Goal: Check status: Check status

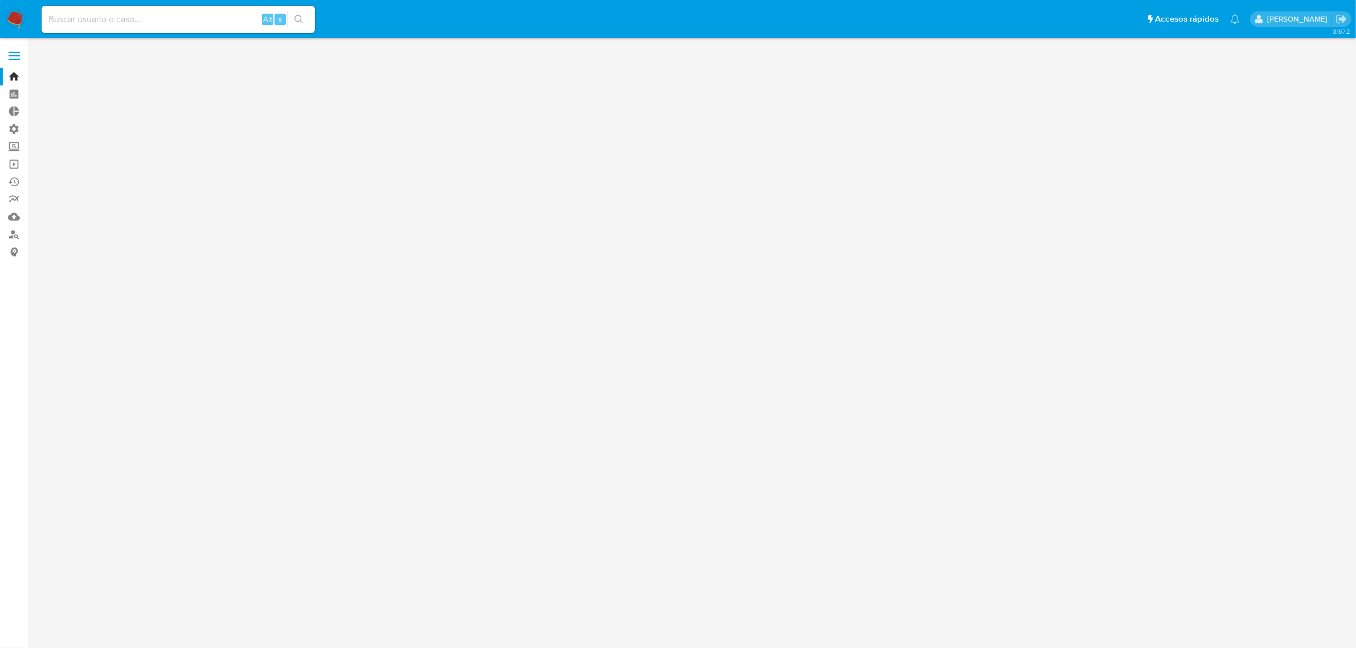
click at [161, 24] on input at bounding box center [178, 19] width 273 height 15
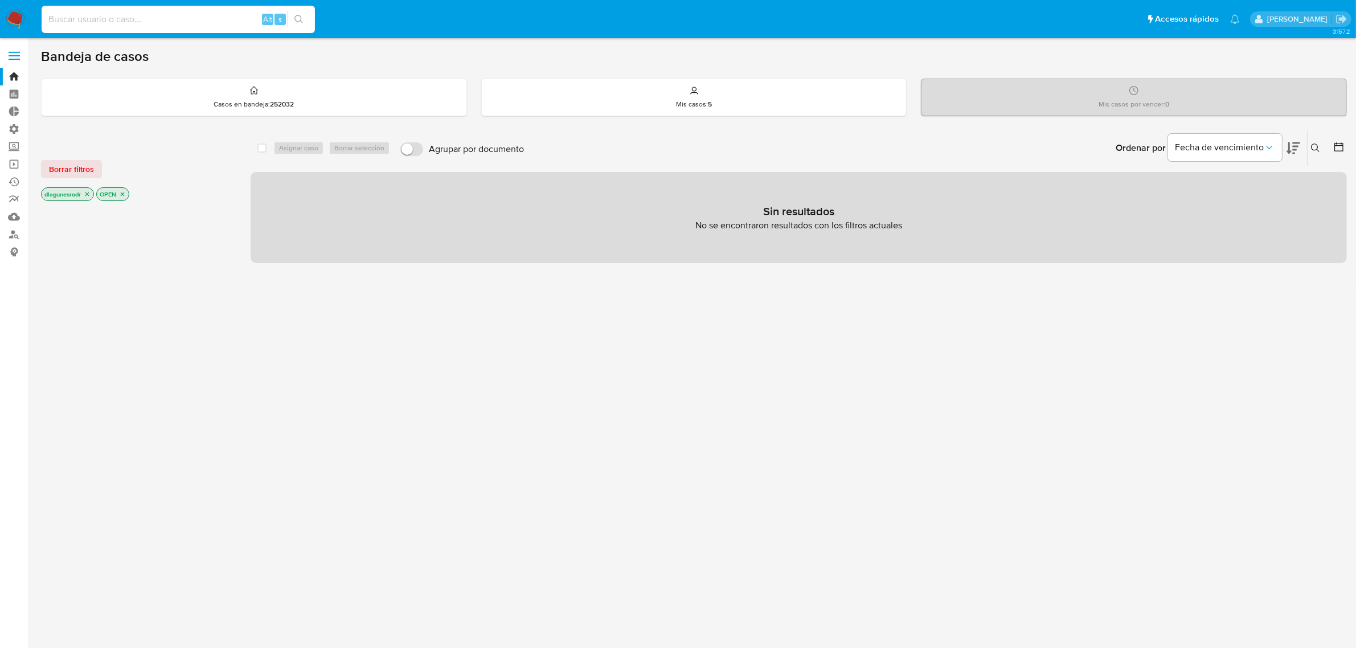
click at [159, 22] on input at bounding box center [178, 19] width 273 height 15
paste input "1964849288"
type input "1964849288"
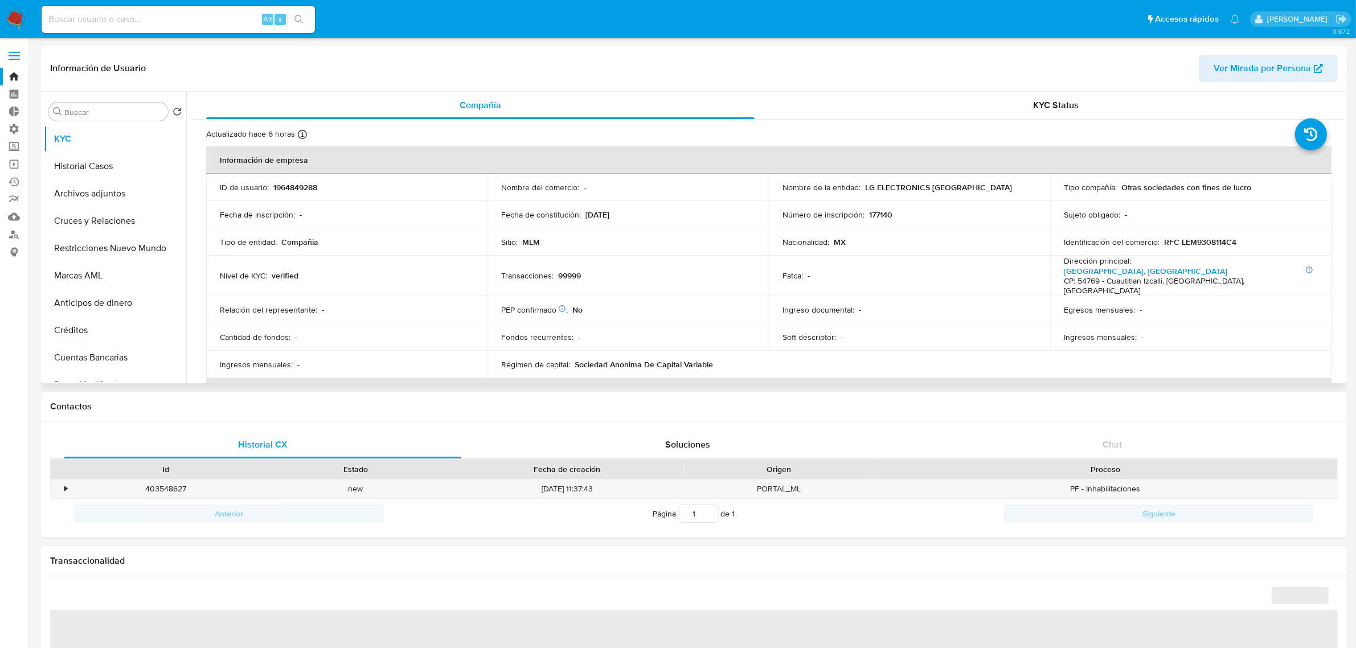
select select "10"
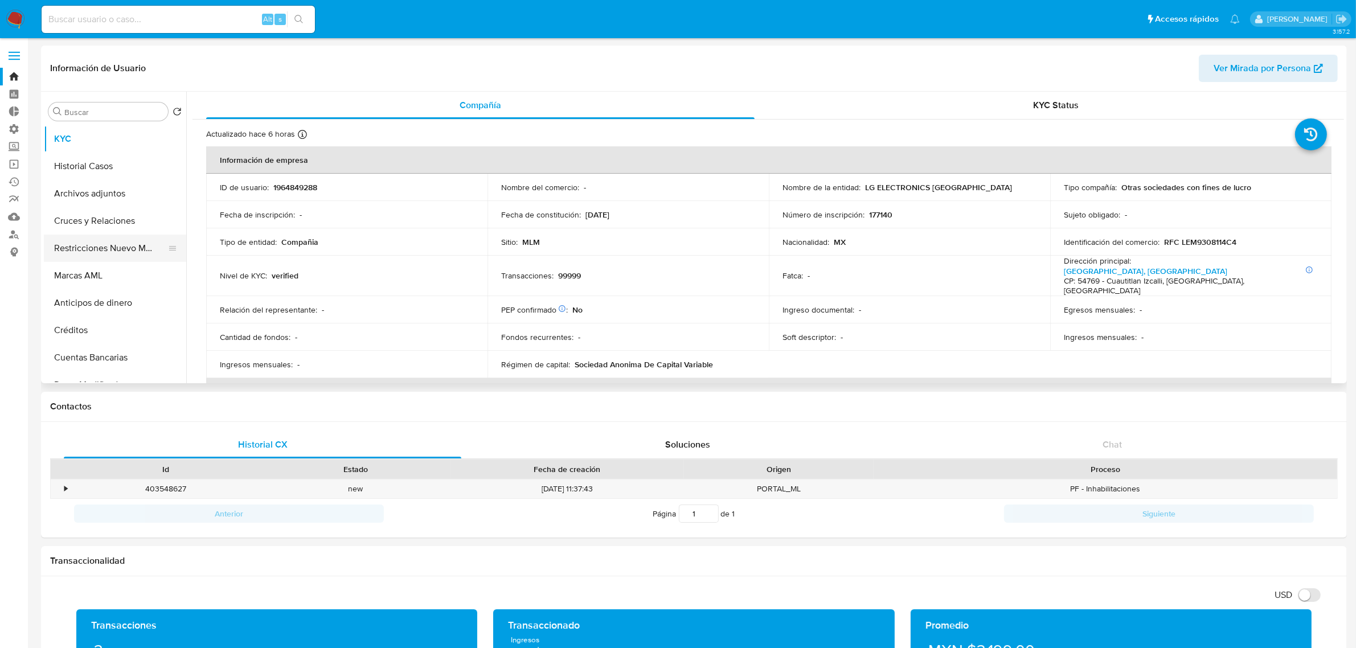
click at [101, 252] on button "Restricciones Nuevo Mundo" at bounding box center [110, 248] width 133 height 27
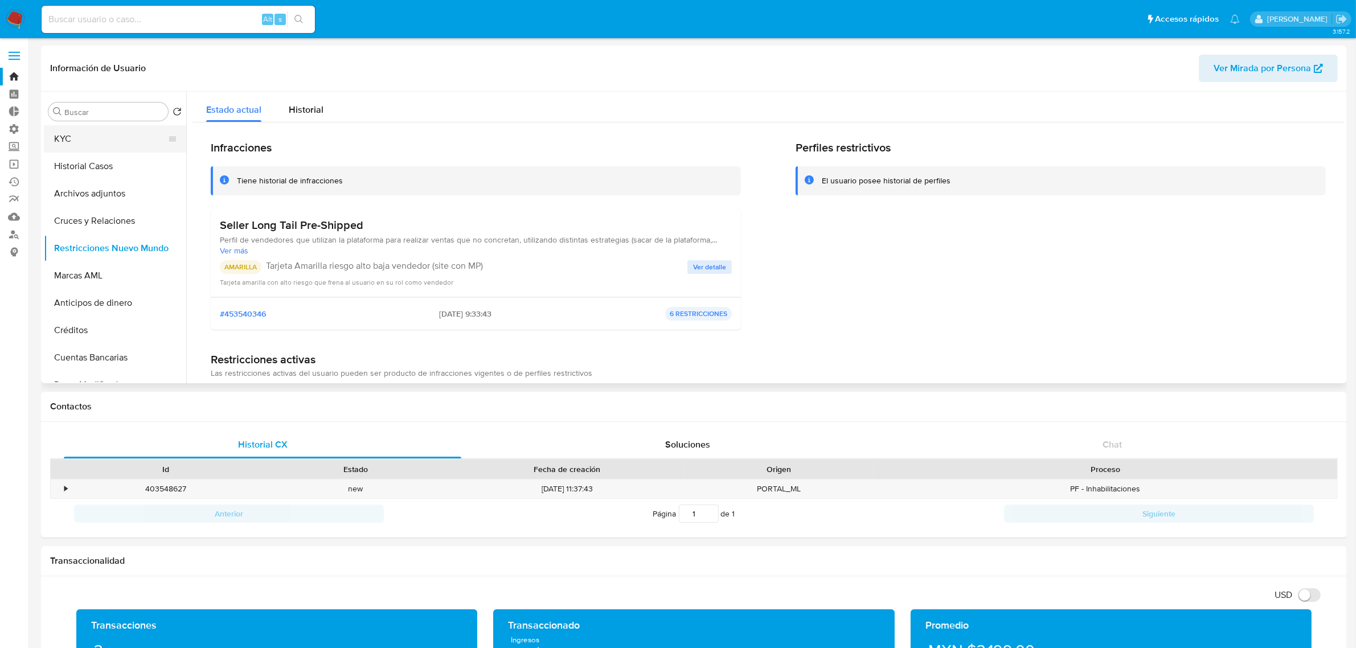
click at [75, 137] on button "KYC" at bounding box center [110, 138] width 133 height 27
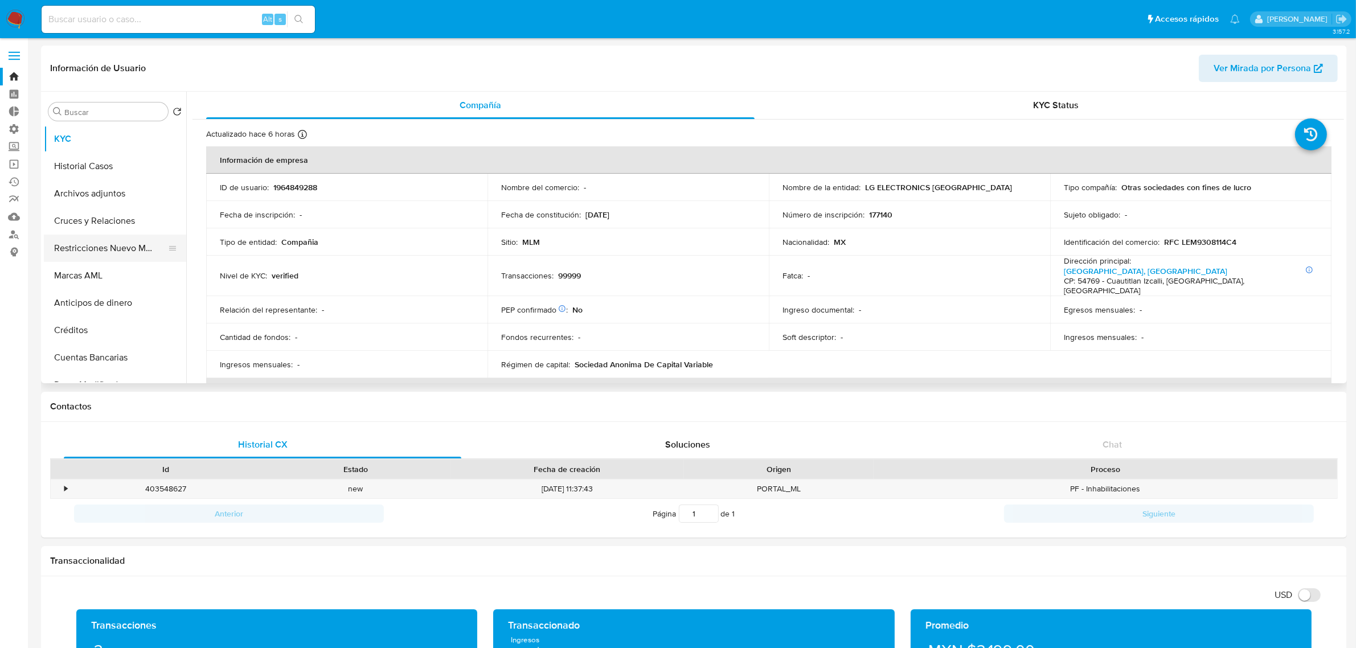
click at [101, 243] on button "Restricciones Nuevo Mundo" at bounding box center [110, 248] width 133 height 27
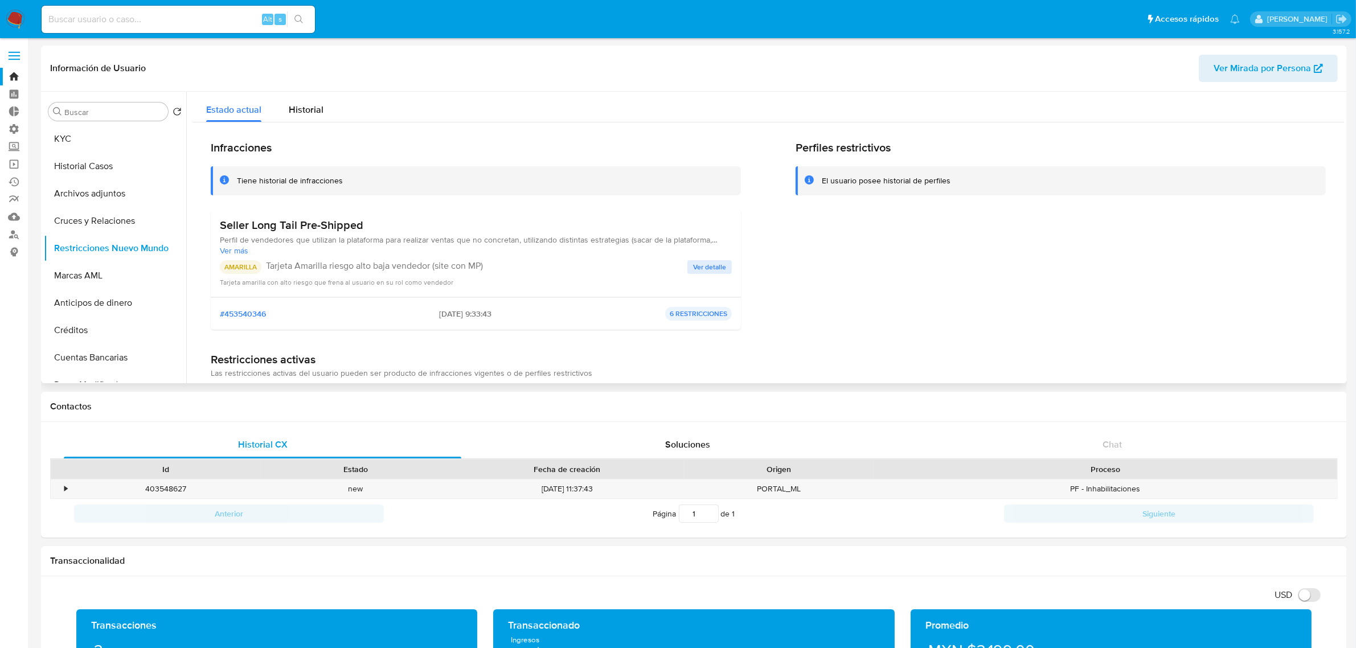
click at [243, 245] on span "Ver más" at bounding box center [476, 250] width 512 height 10
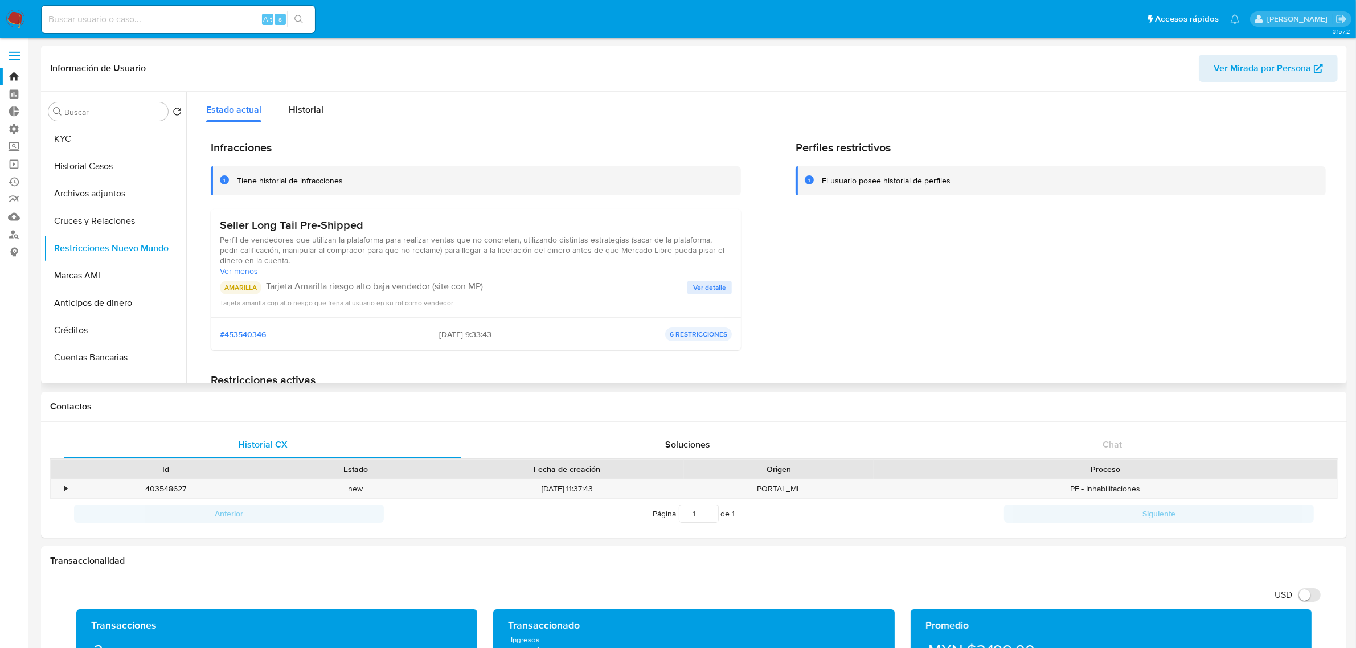
click at [701, 288] on span "Ver detalle" at bounding box center [709, 287] width 33 height 11
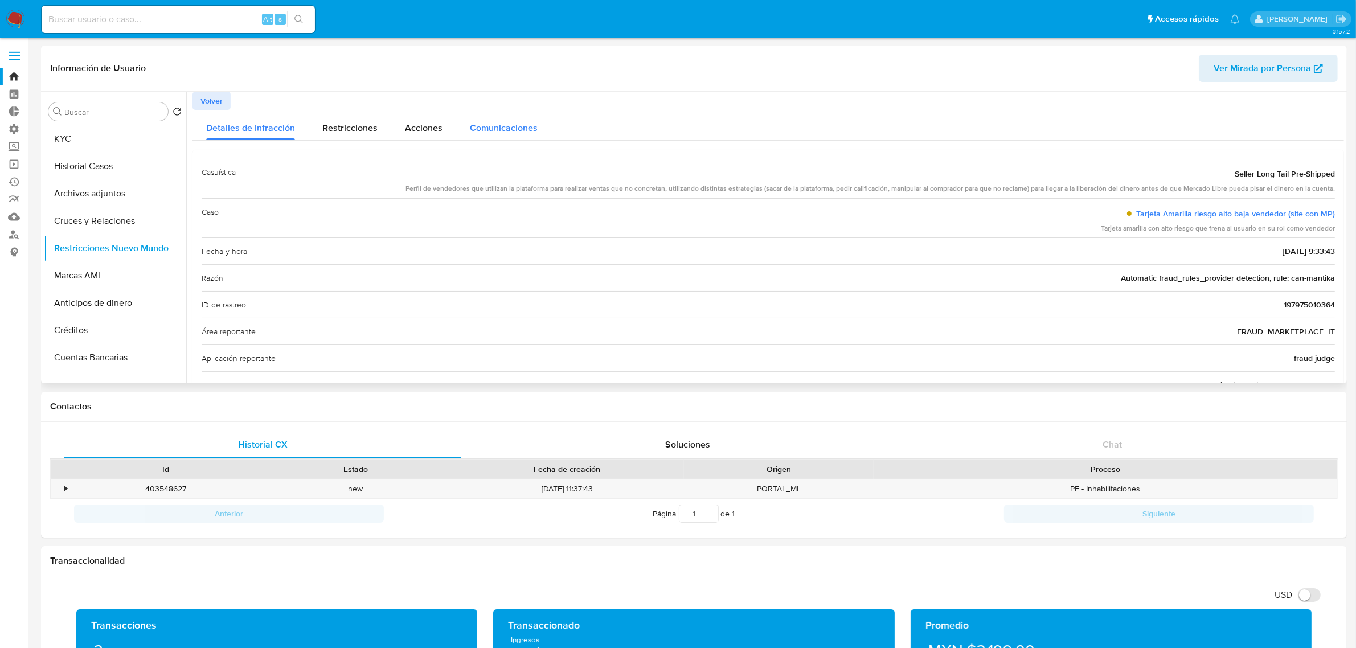
click at [525, 135] on div "Comunicaciones" at bounding box center [504, 125] width 68 height 30
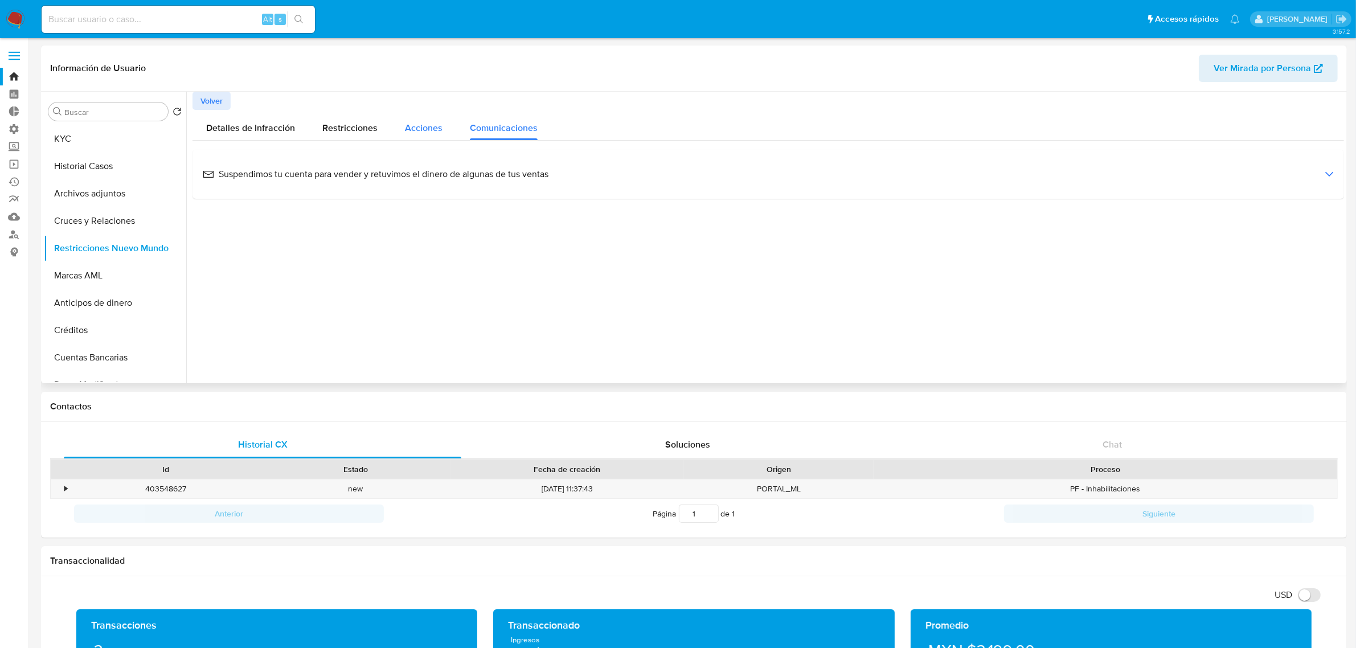
click at [416, 134] on span "Acciones" at bounding box center [424, 127] width 38 height 13
click at [325, 127] on span "Restricciones" at bounding box center [349, 127] width 55 height 13
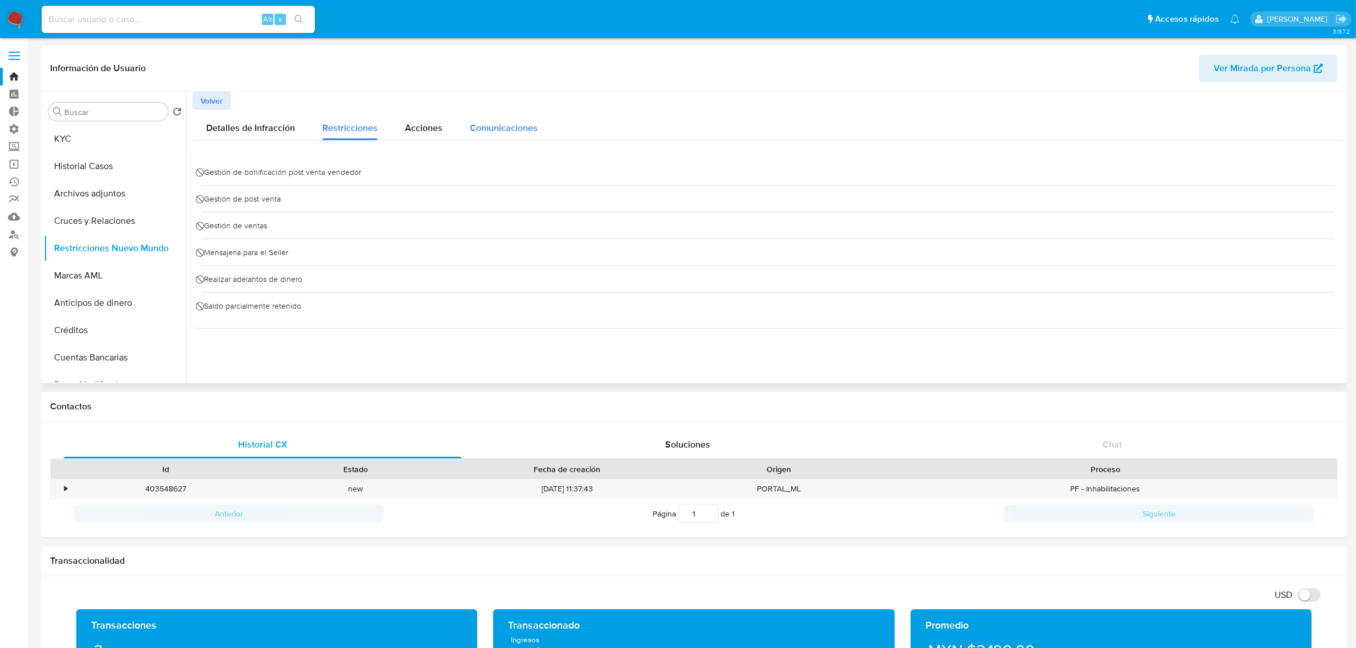
click at [480, 132] on span "Comunicaciones" at bounding box center [504, 127] width 68 height 13
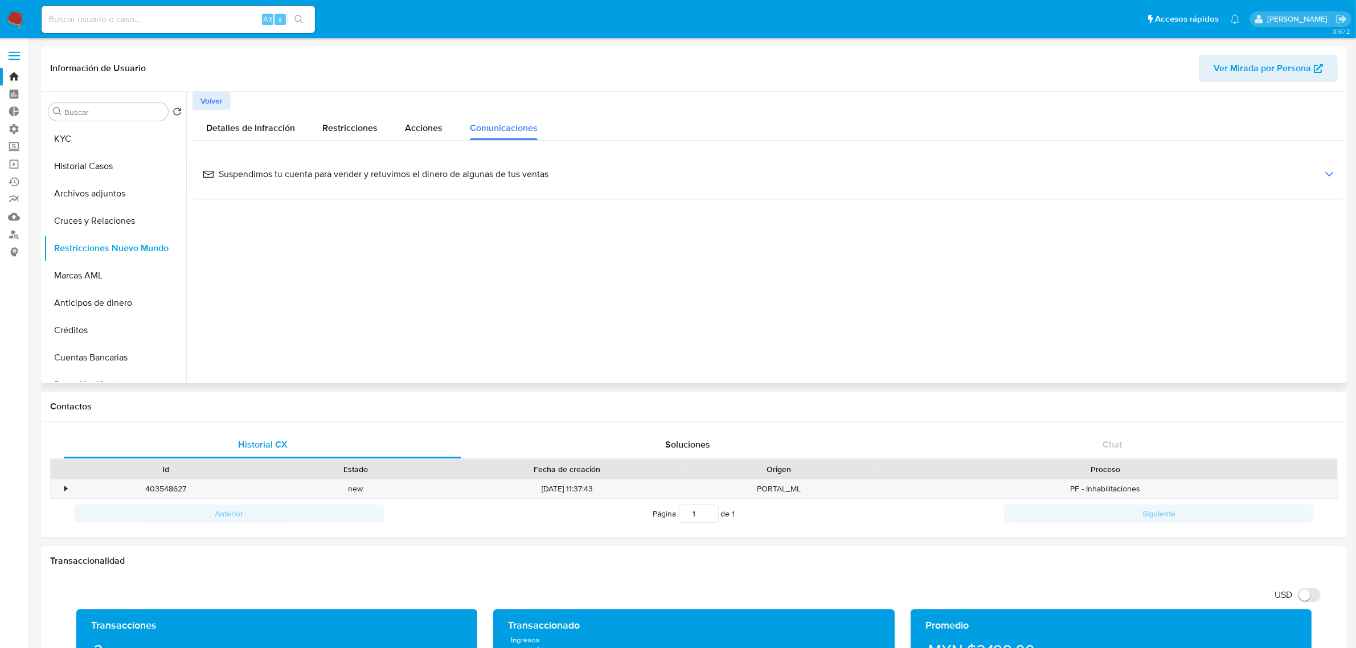
click at [409, 177] on span "Suspendimos tu cuenta para vender y retuvimos el dinero de algunas de tus ventas" at bounding box center [376, 174] width 346 height 13
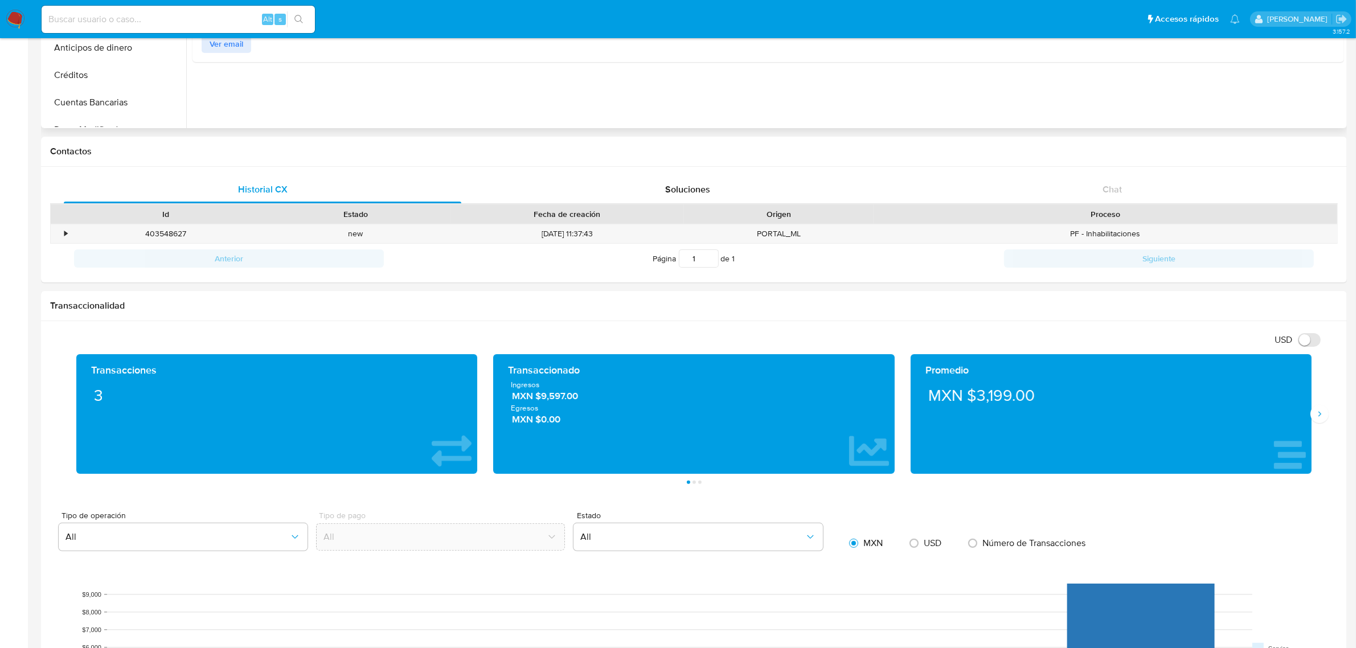
scroll to position [285, 0]
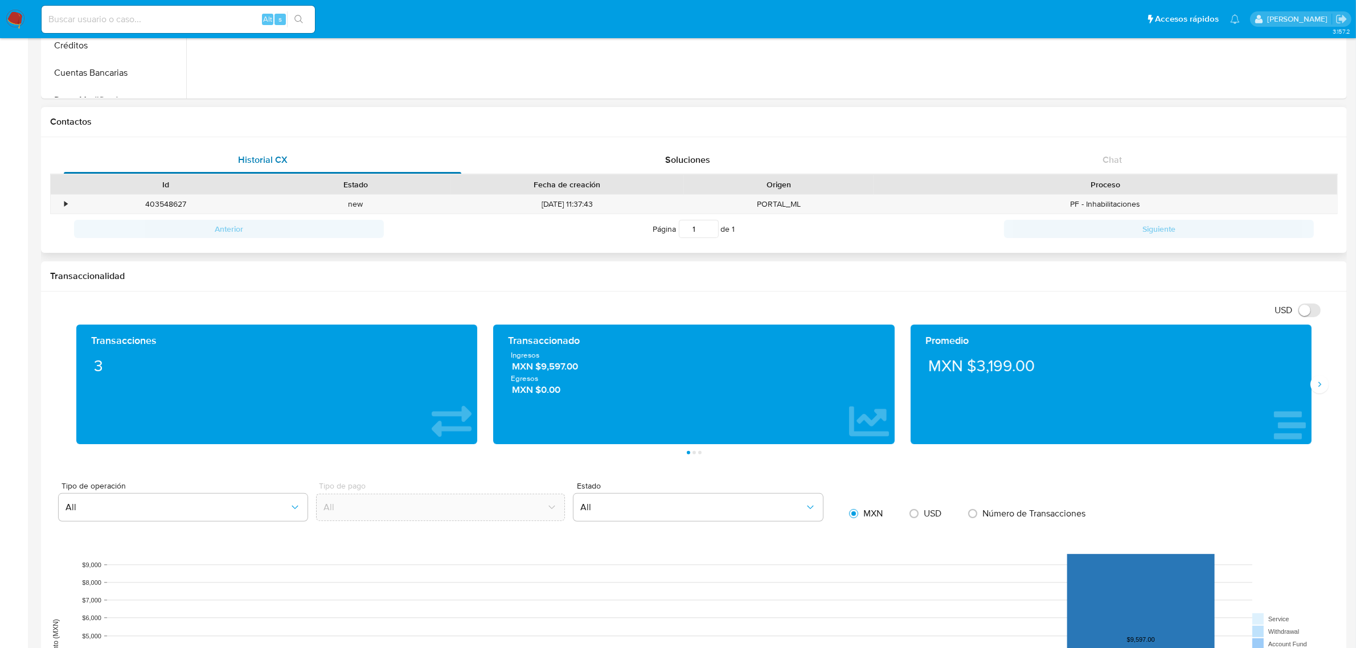
click at [271, 154] on span "Historial CX" at bounding box center [263, 159] width 50 height 13
click at [735, 206] on div "PORTAL_ML" at bounding box center [779, 204] width 190 height 19
click at [67, 200] on div "•" at bounding box center [61, 204] width 20 height 19
